Goal: Task Accomplishment & Management: Manage account settings

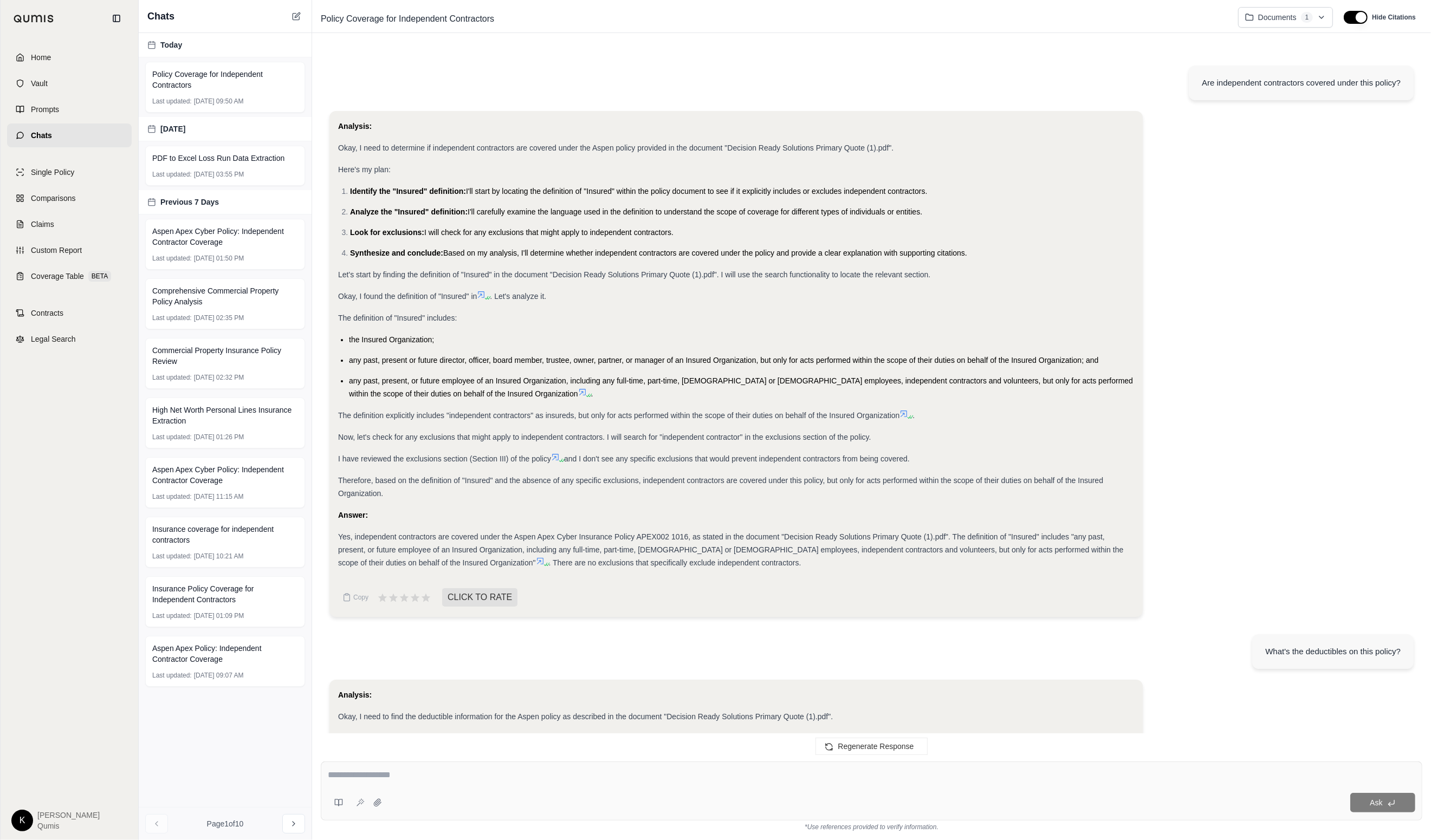
scroll to position [414, 0]
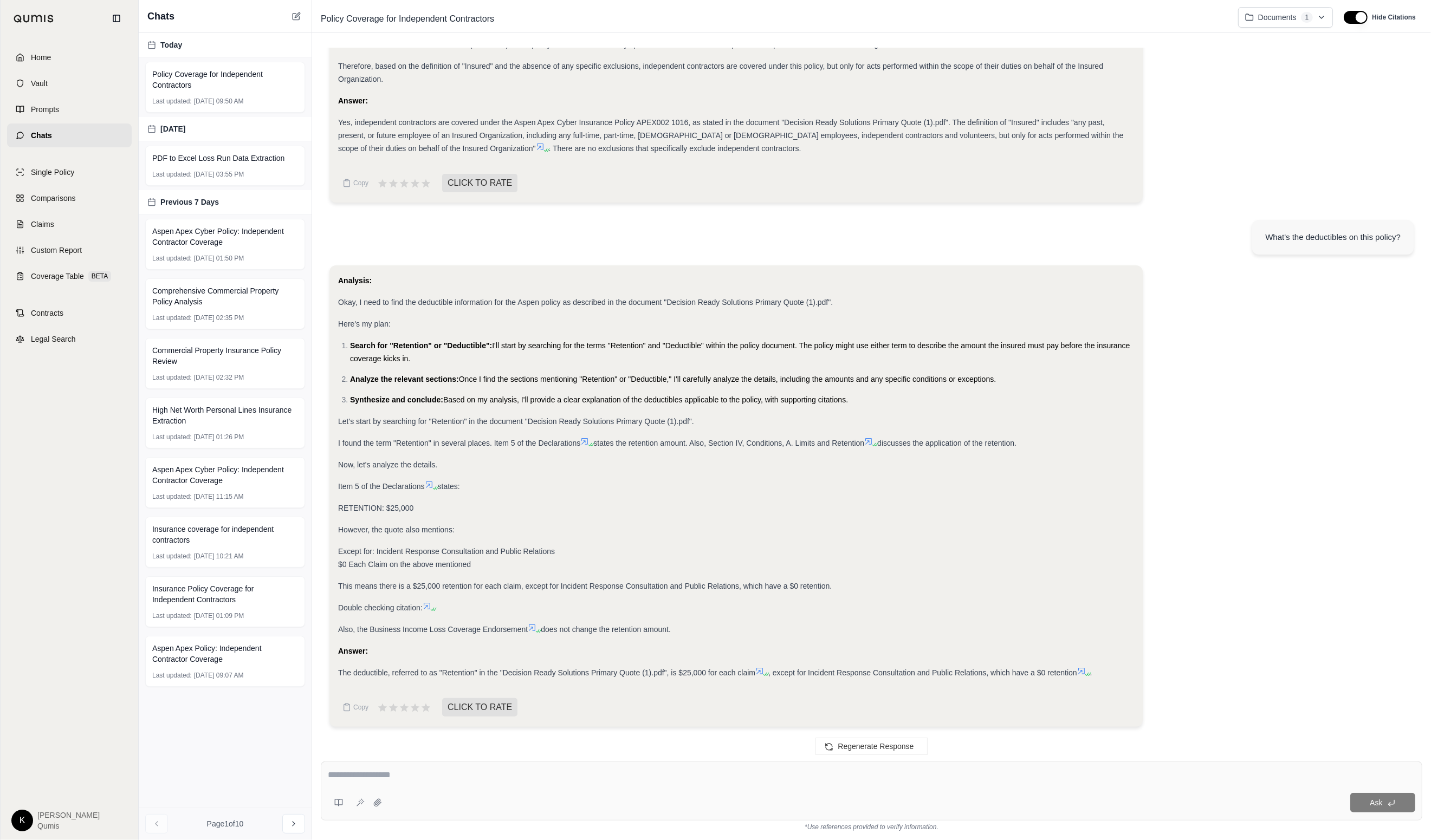
click at [20, 821] on html "Home Vault Prompts Chats Single Policy Comparisons Claims Custom Report Coverag…" at bounding box center [715, 420] width 1431 height 840
click at [70, 736] on link "Site Admin Portal" at bounding box center [47, 739] width 89 height 17
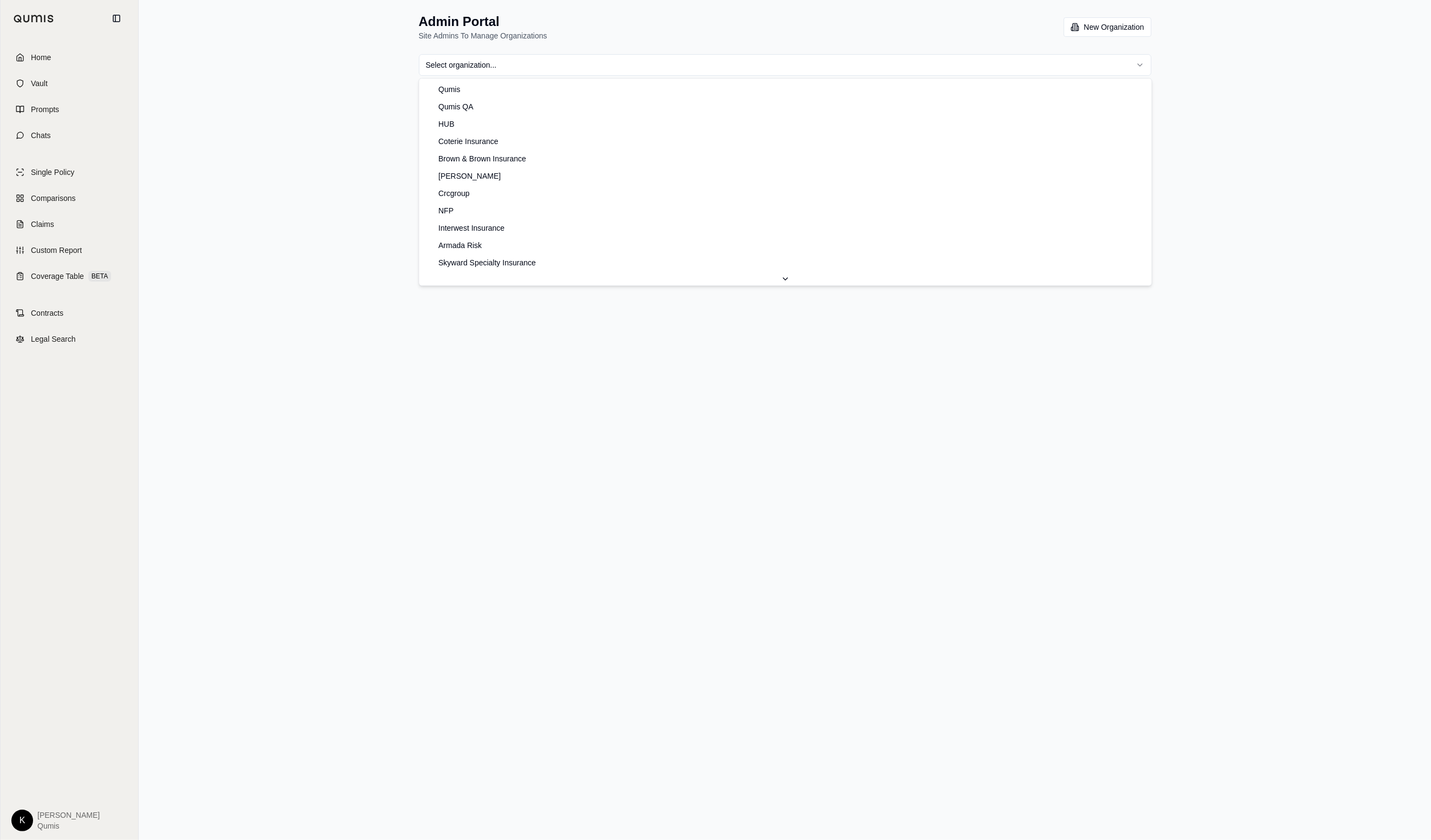
click at [535, 75] on html "Home Vault Prompts Chats Single Policy Comparisons Claims Custom Report Coverag…" at bounding box center [715, 420] width 1431 height 840
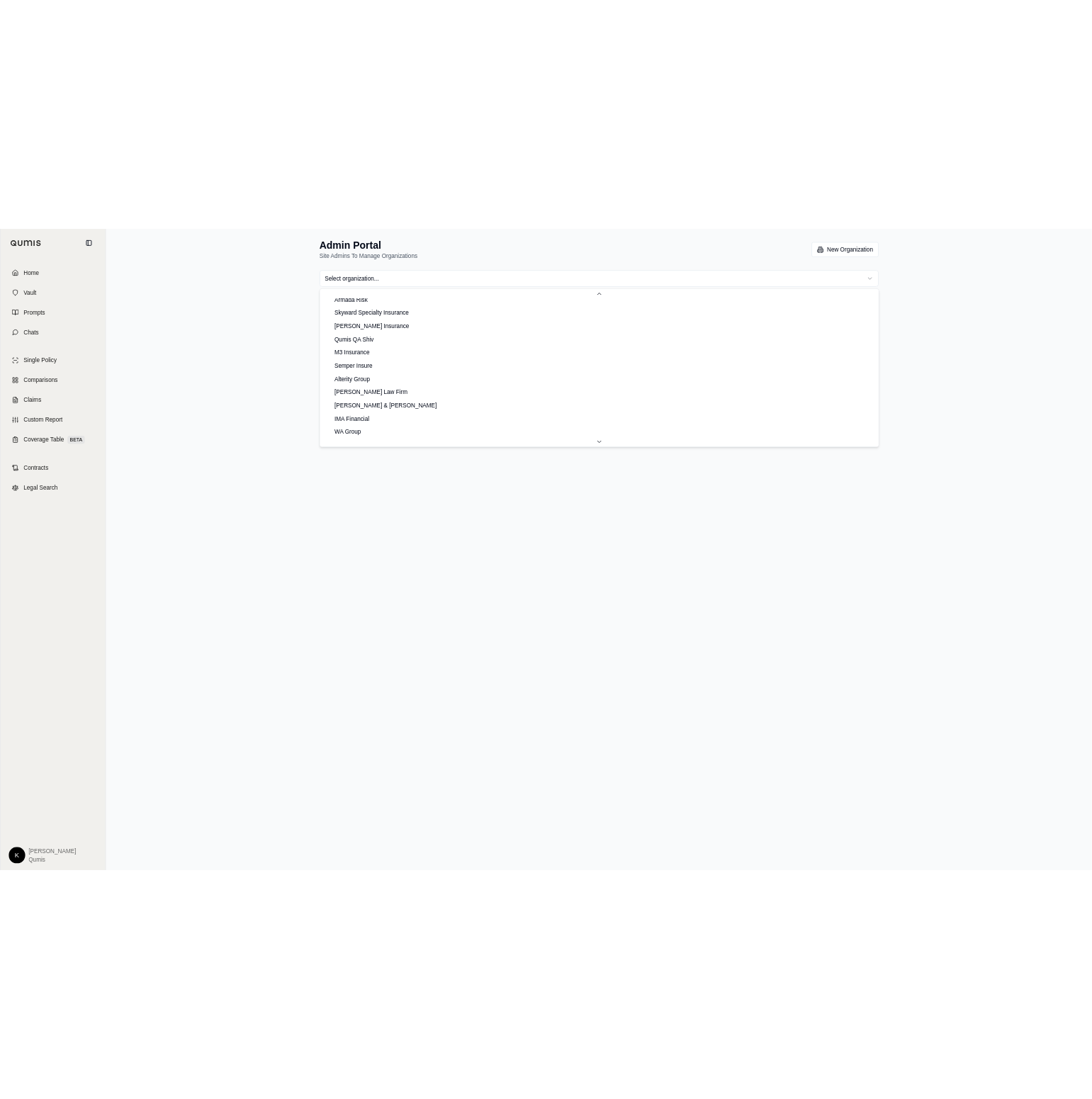
scroll to position [299, 0]
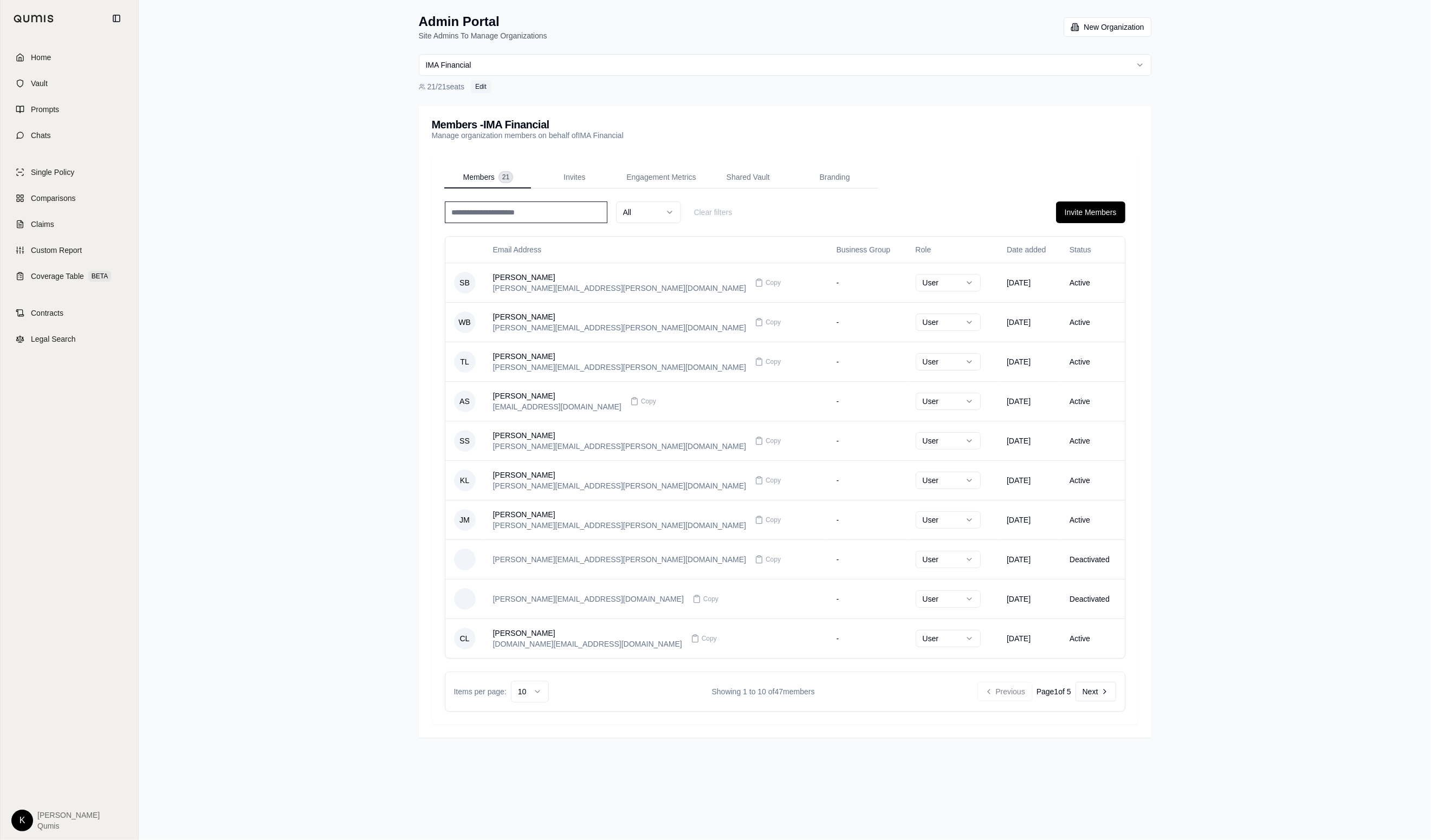
click at [487, 88] on button "Edit" at bounding box center [481, 86] width 20 height 13
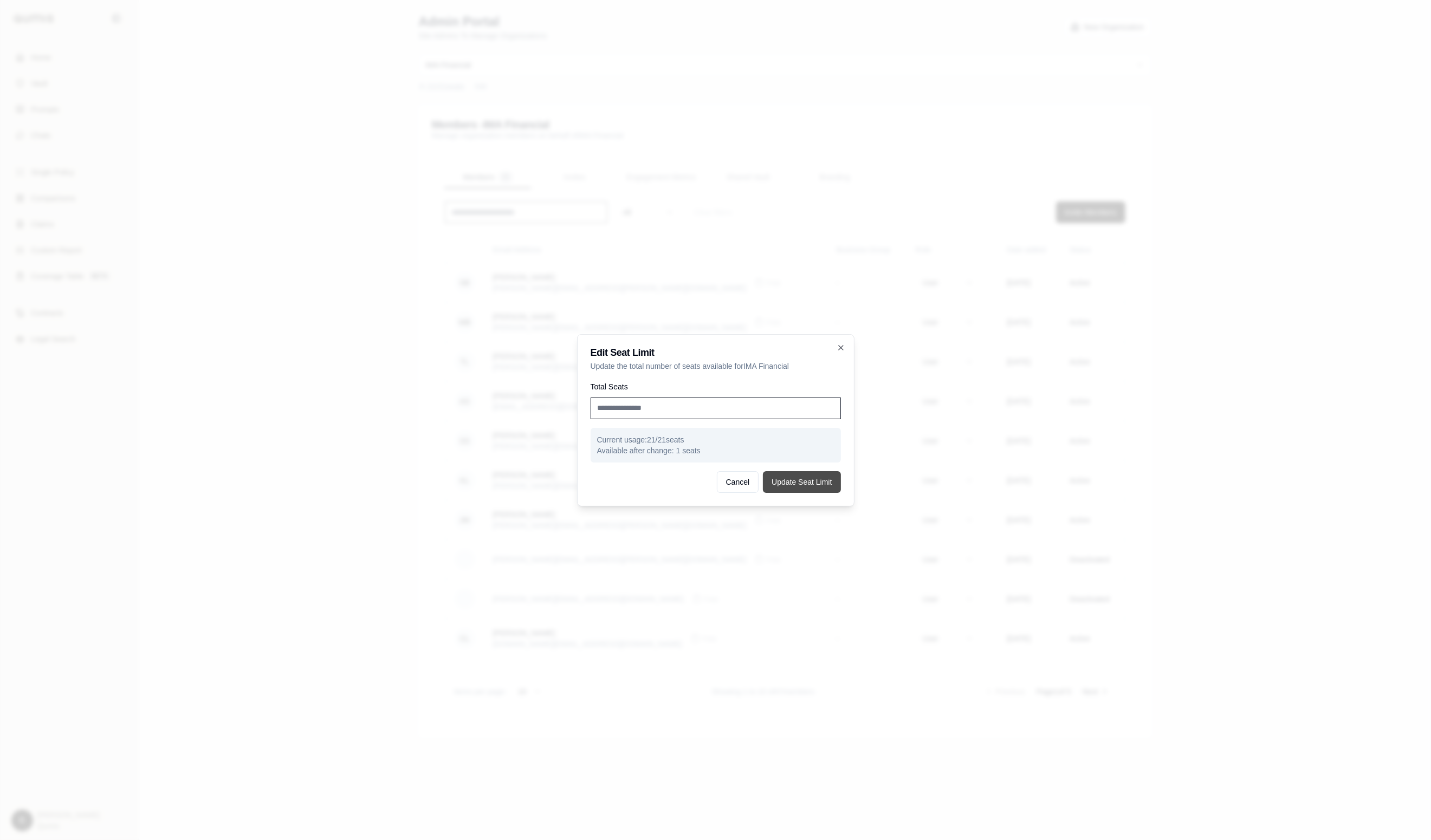
type input "**"
click at [808, 478] on button "Update Seat Limit" at bounding box center [801, 482] width 78 height 22
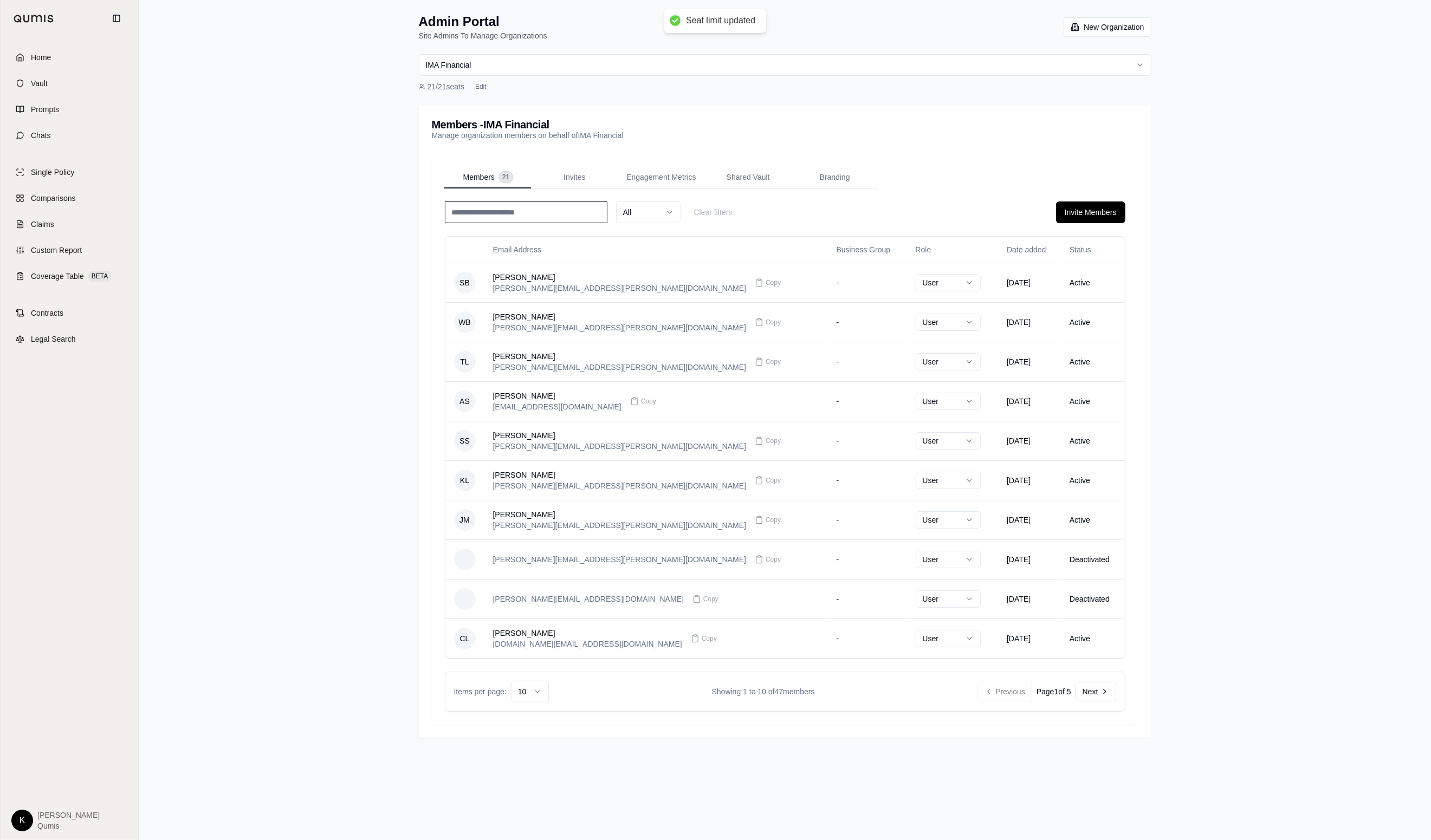
click at [527, 209] on input at bounding box center [526, 212] width 162 height 22
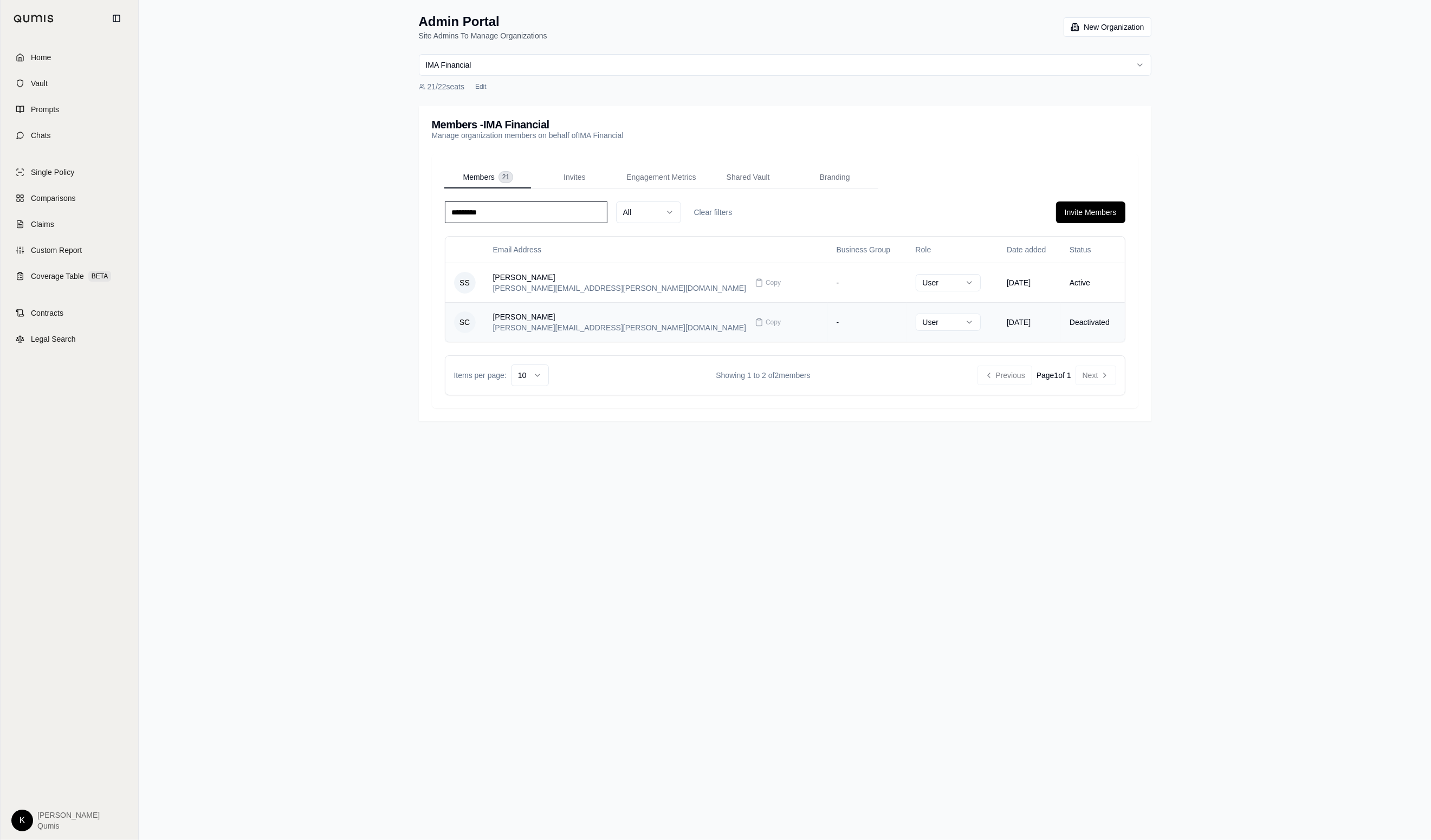
type input "*********"
click at [1038, 336] on td "[DATE]" at bounding box center [1029, 322] width 63 height 39
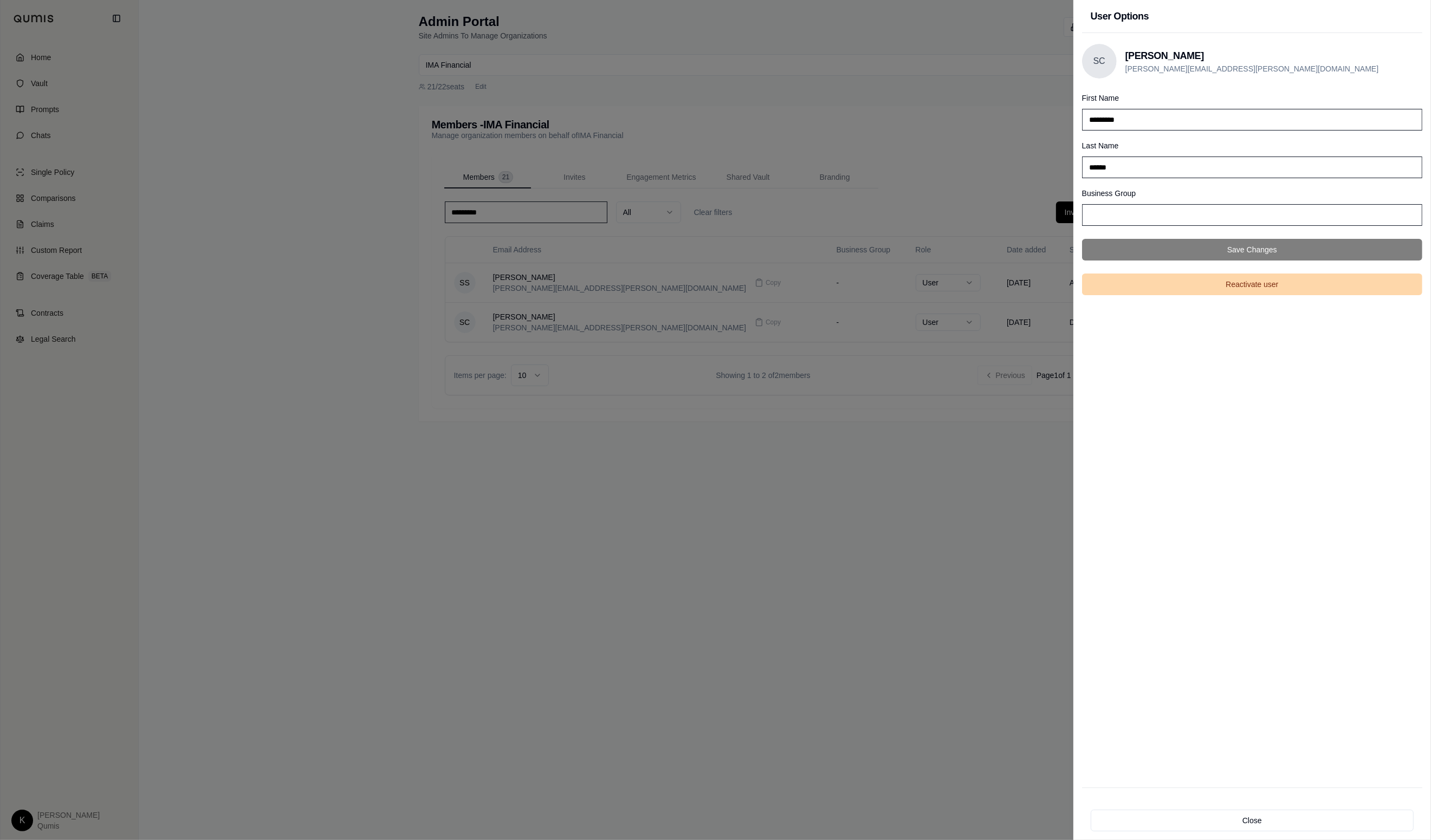
click at [1211, 285] on button "Reactivate user" at bounding box center [1252, 284] width 340 height 22
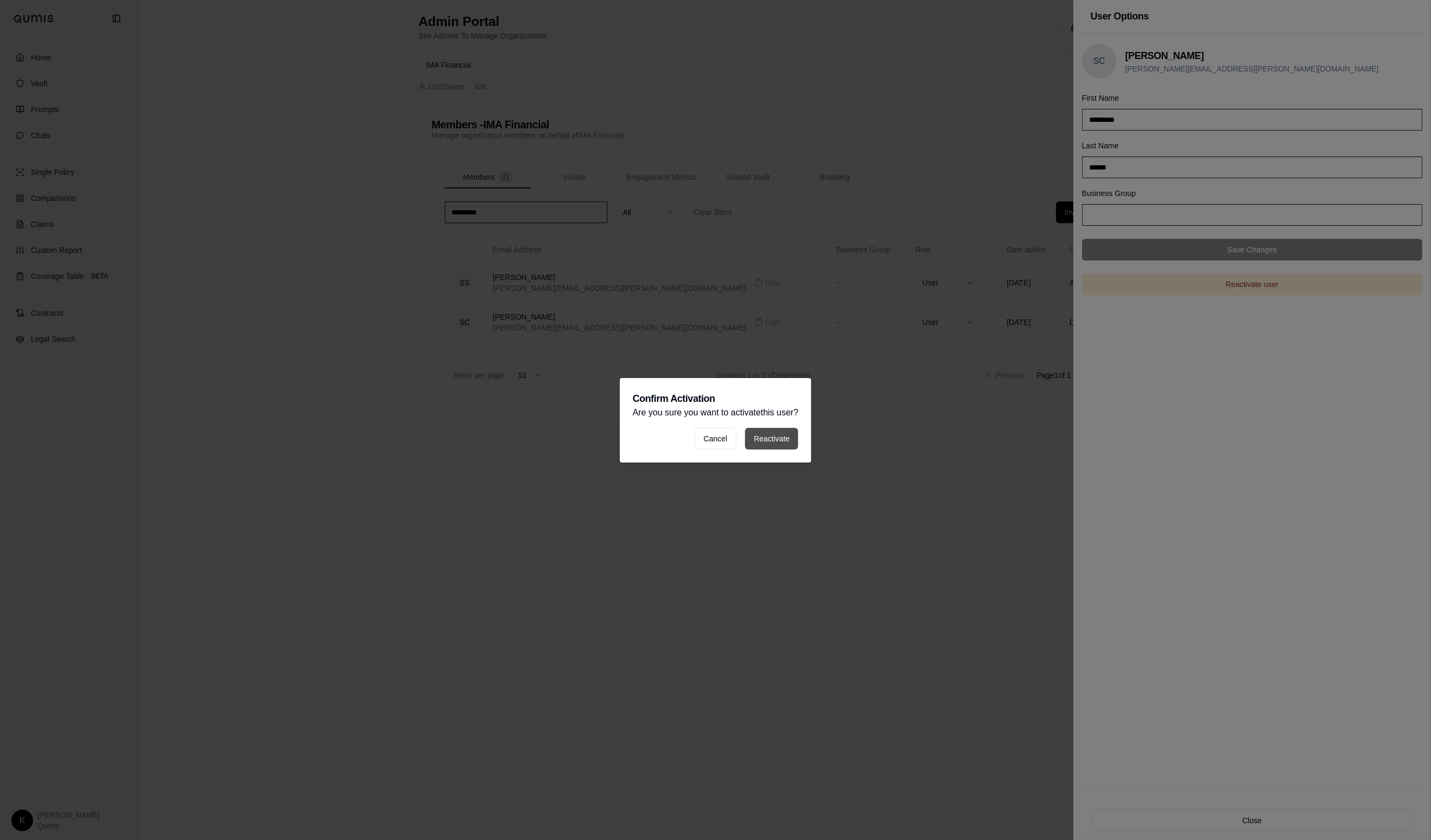
click at [768, 433] on button "Reactivate" at bounding box center [771, 438] width 53 height 22
